Goal: Task Accomplishment & Management: Manage account settings

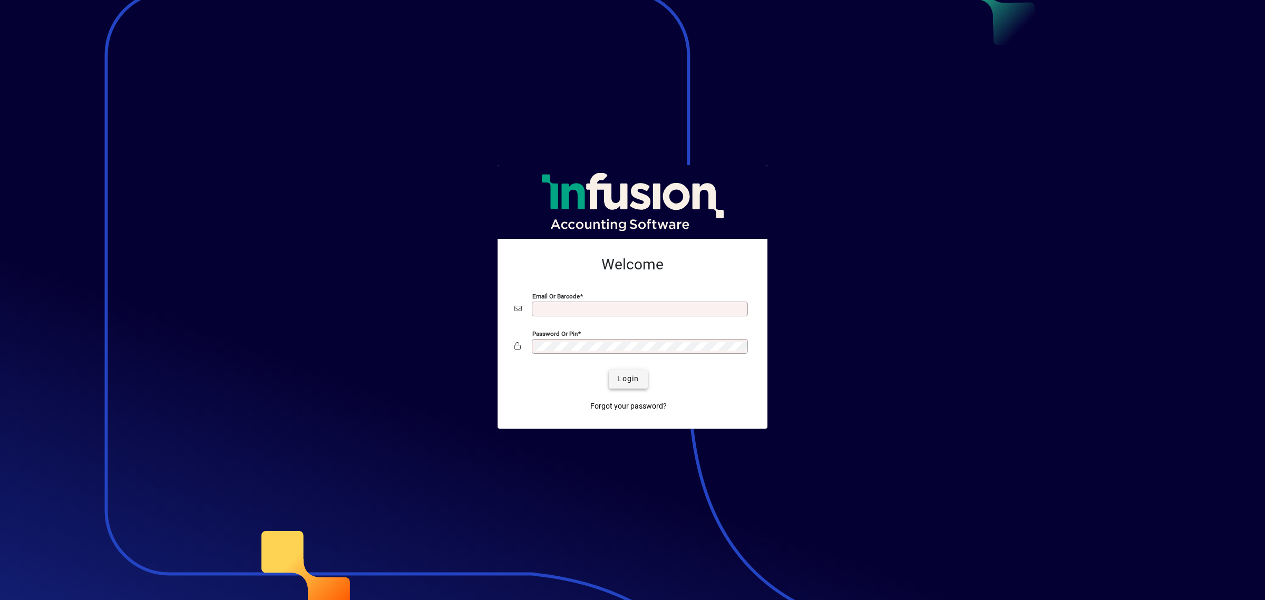
type input "**********"
click at [632, 378] on span "Login" at bounding box center [628, 378] width 22 height 11
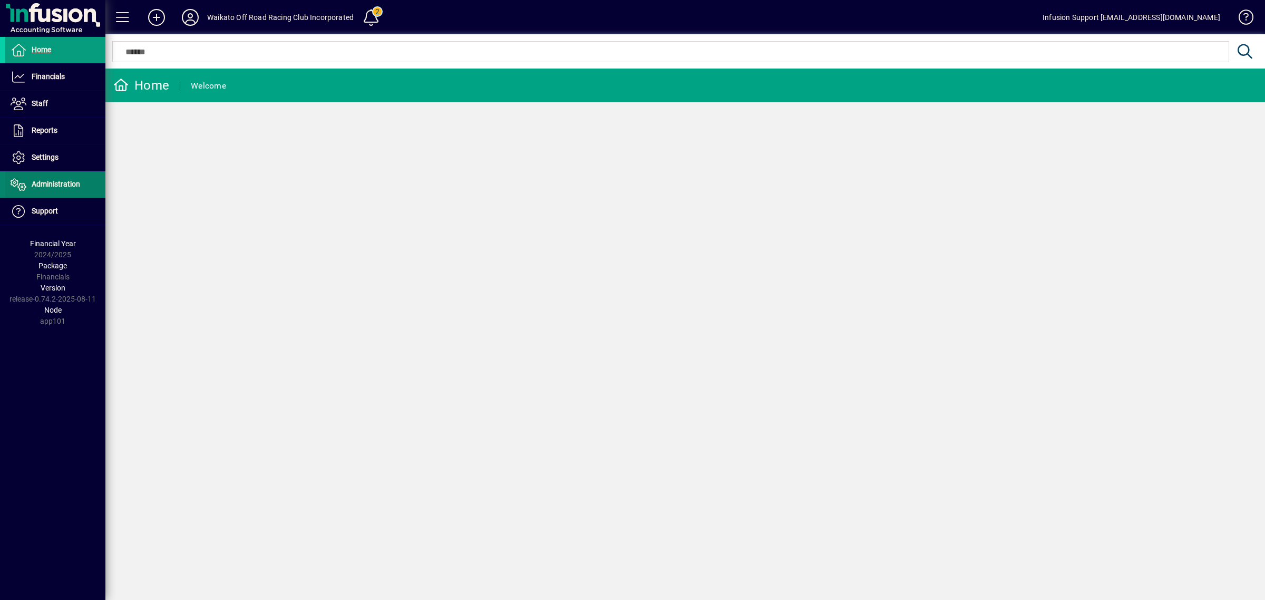
click at [74, 186] on span "Administration" at bounding box center [56, 184] width 48 height 8
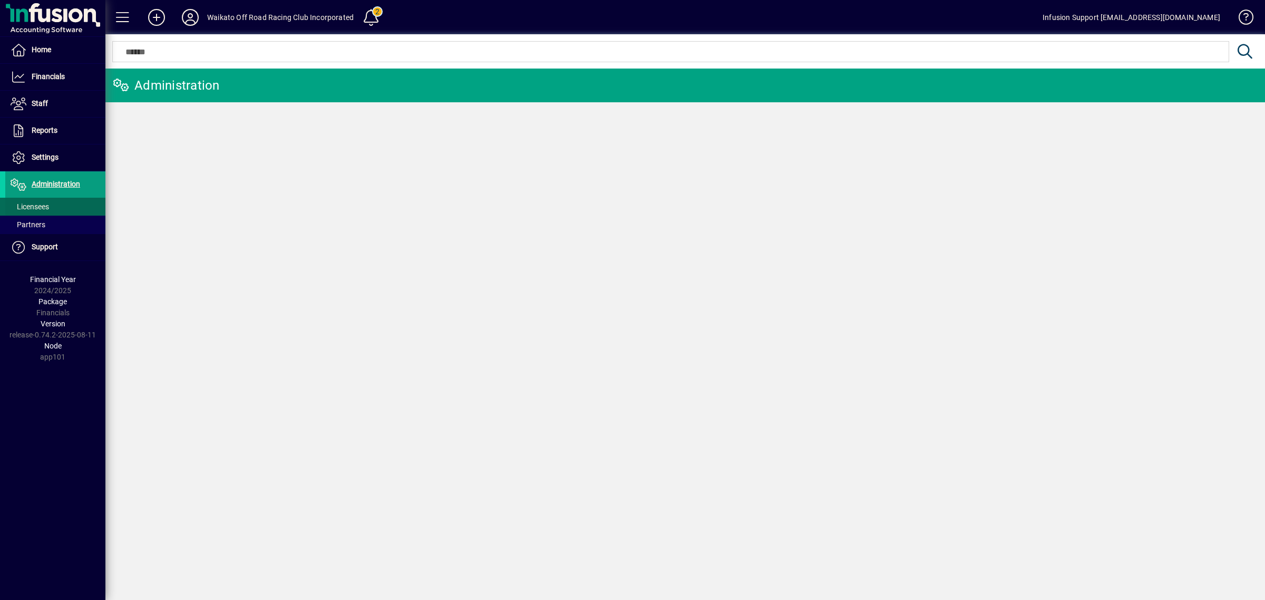
click at [66, 210] on span at bounding box center [55, 206] width 100 height 25
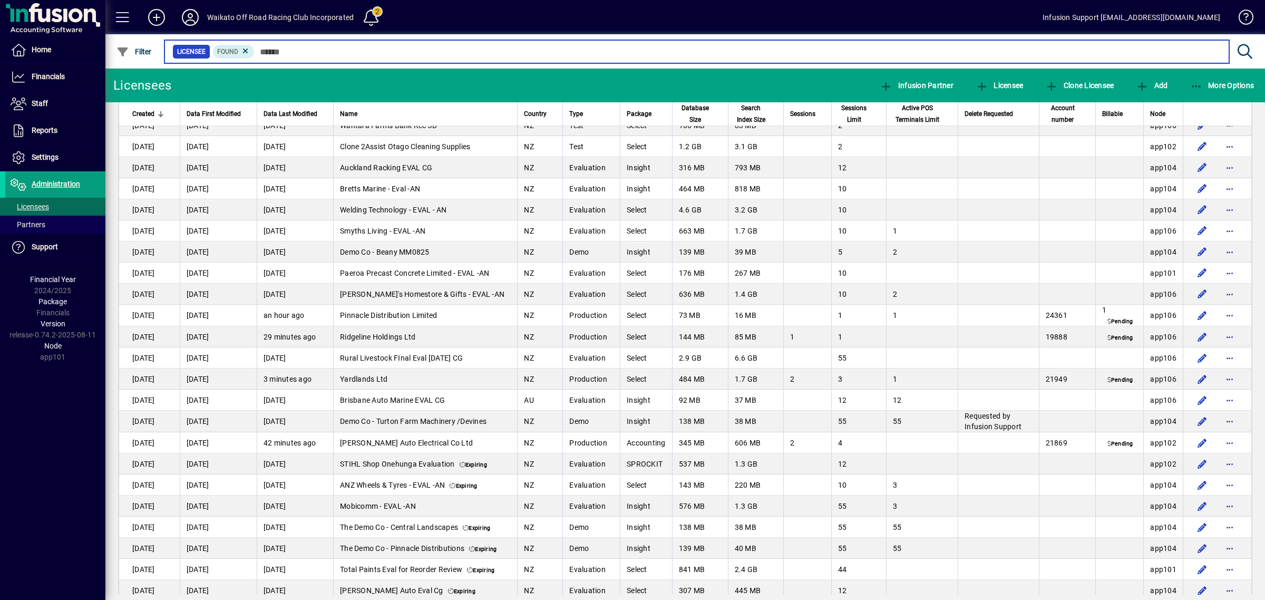
scroll to position [198, 0]
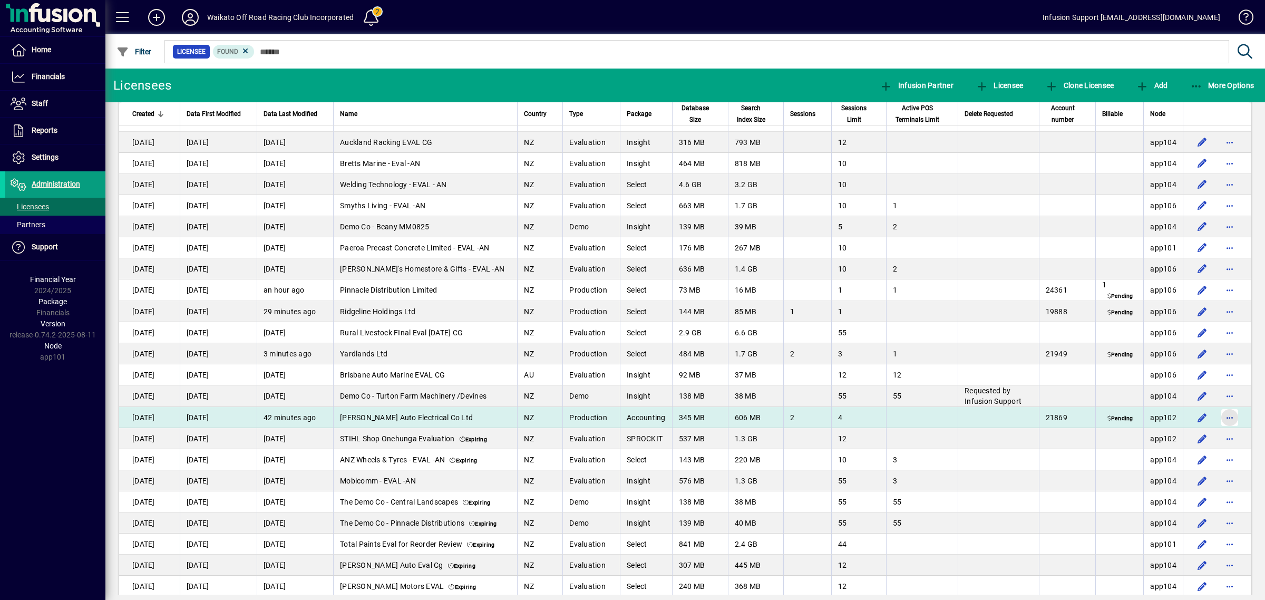
click at [1219, 416] on span "button" at bounding box center [1229, 417] width 25 height 25
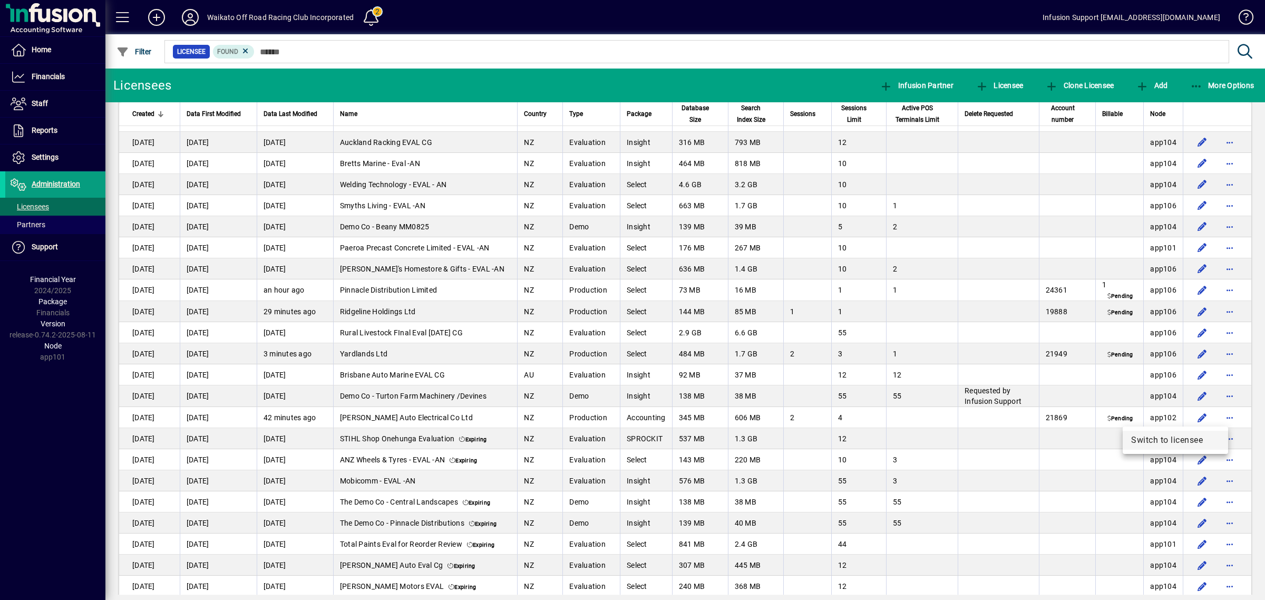
click at [1179, 437] on span "Switch to licensee" at bounding box center [1175, 440] width 89 height 13
